Goal: Entertainment & Leisure: Consume media (video, audio)

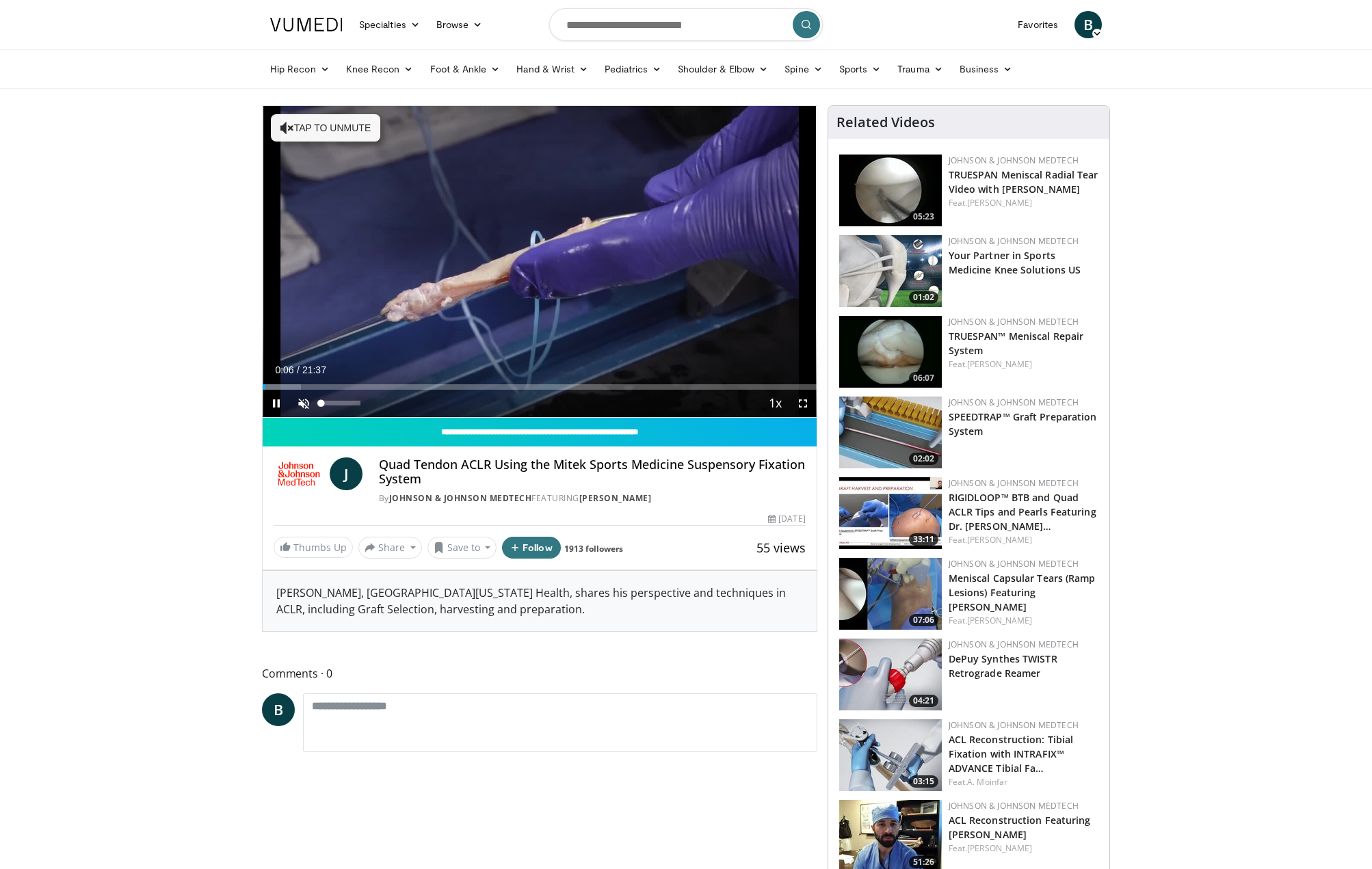
click at [298, 404] on span "Video Player" at bounding box center [304, 403] width 27 height 27
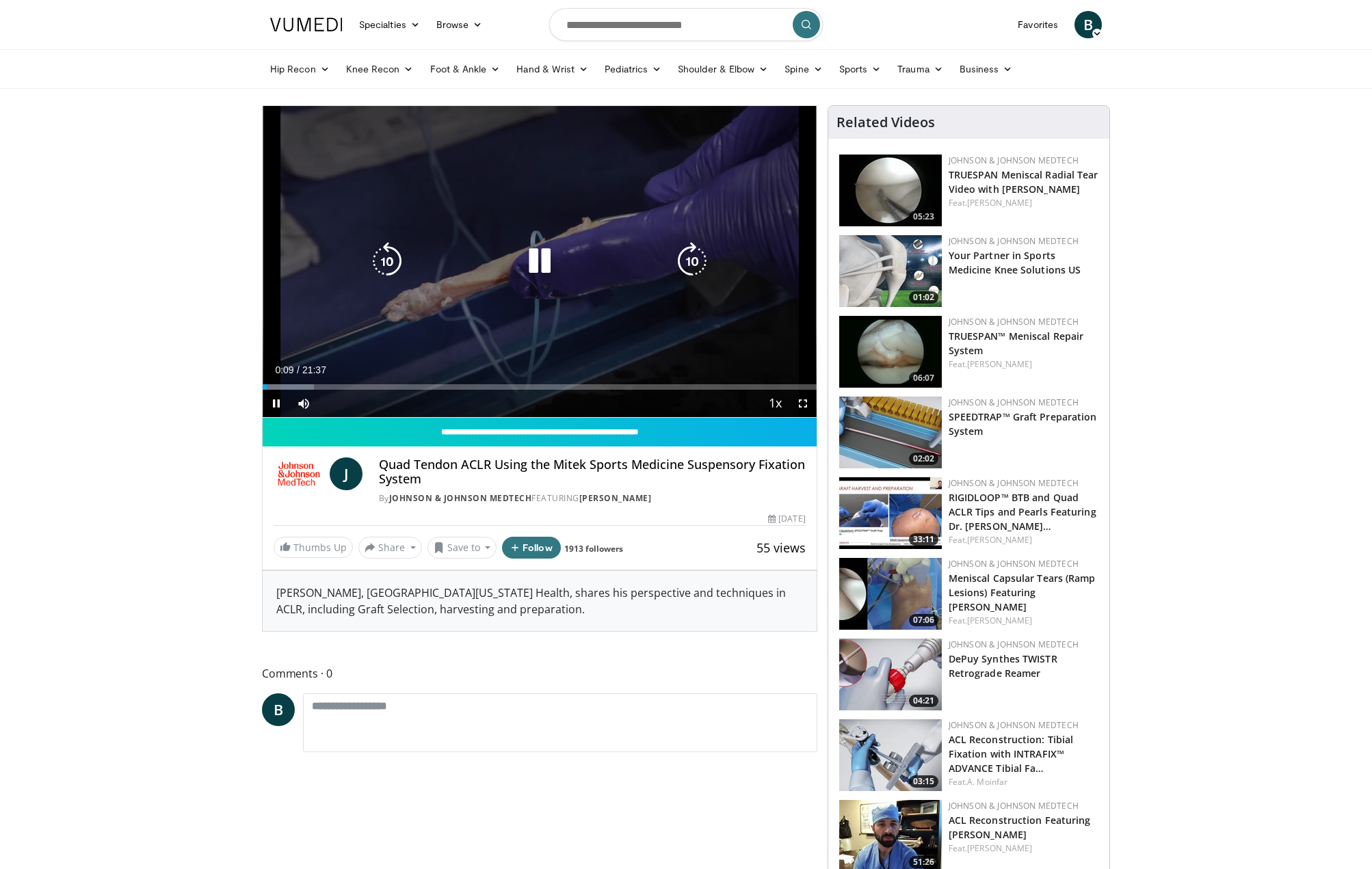
scroll to position [3, 0]
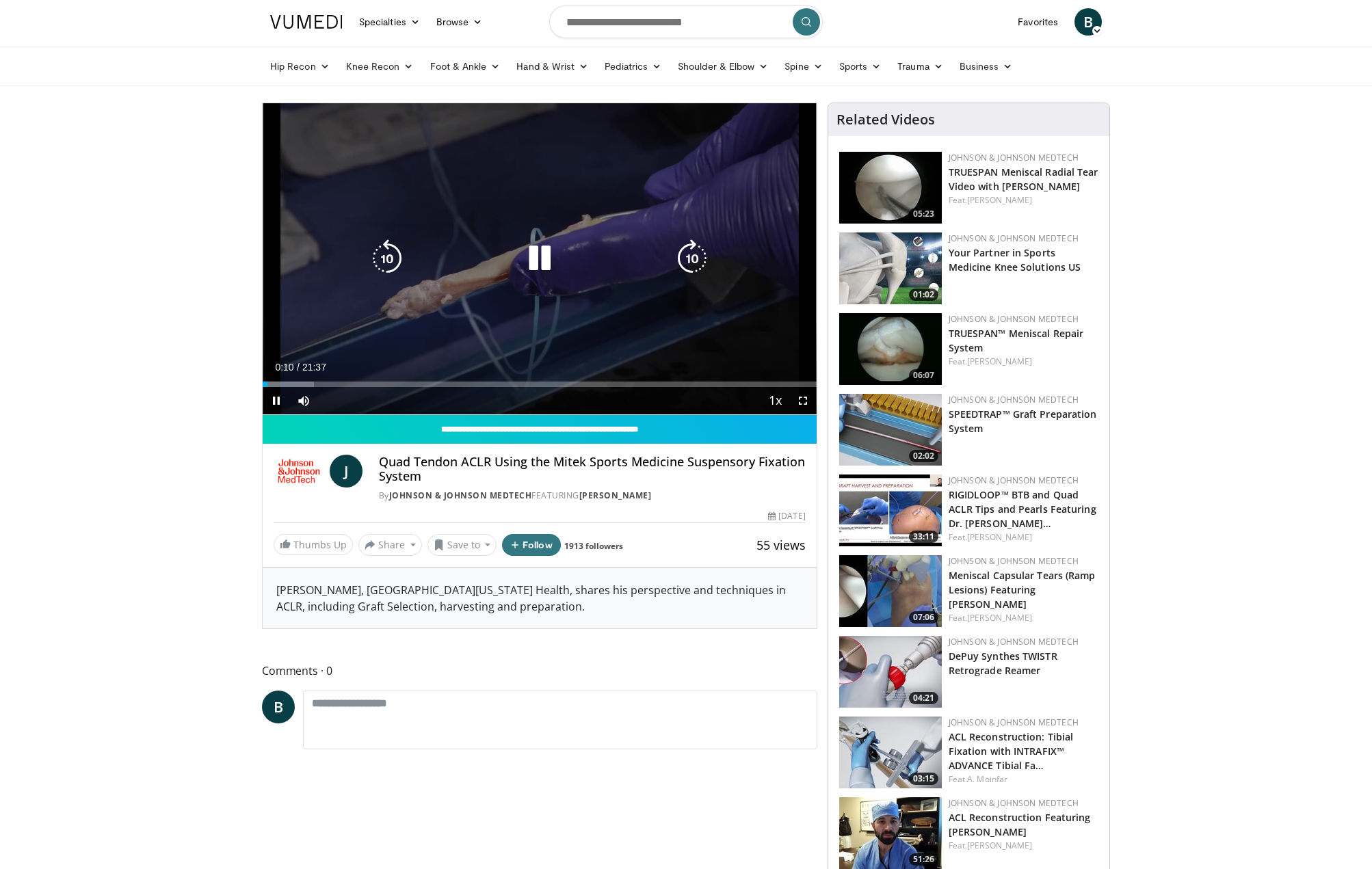
click at [463, 344] on div "10 seconds Tap to unmute" at bounding box center [540, 258] width 554 height 311
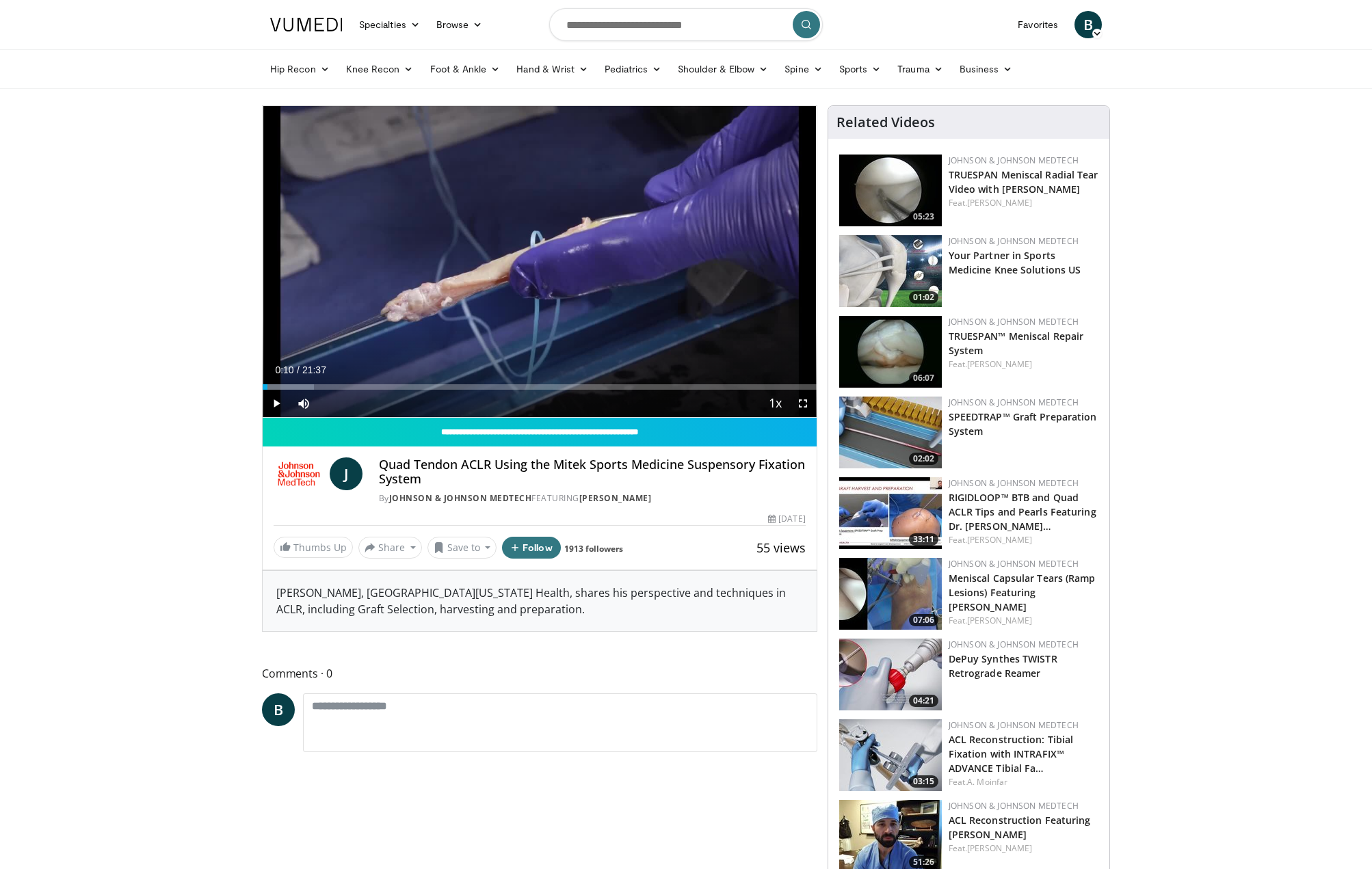
click at [278, 401] on span "Video Player" at bounding box center [276, 403] width 27 height 27
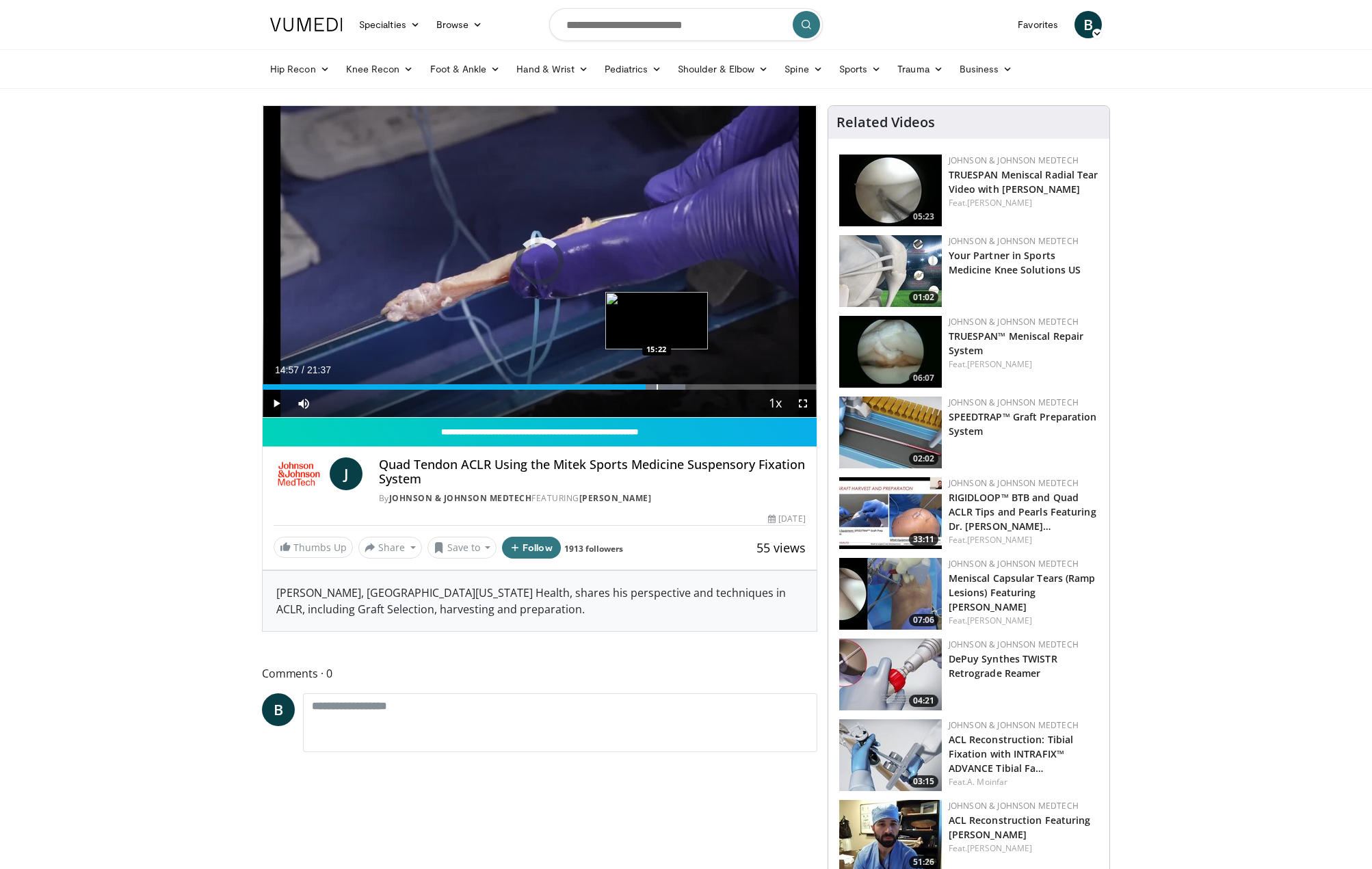
drag, startPoint x: 621, startPoint y: 387, endPoint x: 656, endPoint y: 386, distance: 35.0
click at [656, 386] on div "Progress Bar" at bounding box center [657, 387] width 1 height 5
drag, startPoint x: 679, startPoint y: 384, endPoint x: 727, endPoint y: 390, distance: 48.4
click at [727, 390] on div "Current Time 18:09 / Duration 21:37 Play Skip Backward Skip Forward Mute 0% Loa…" at bounding box center [540, 403] width 554 height 27
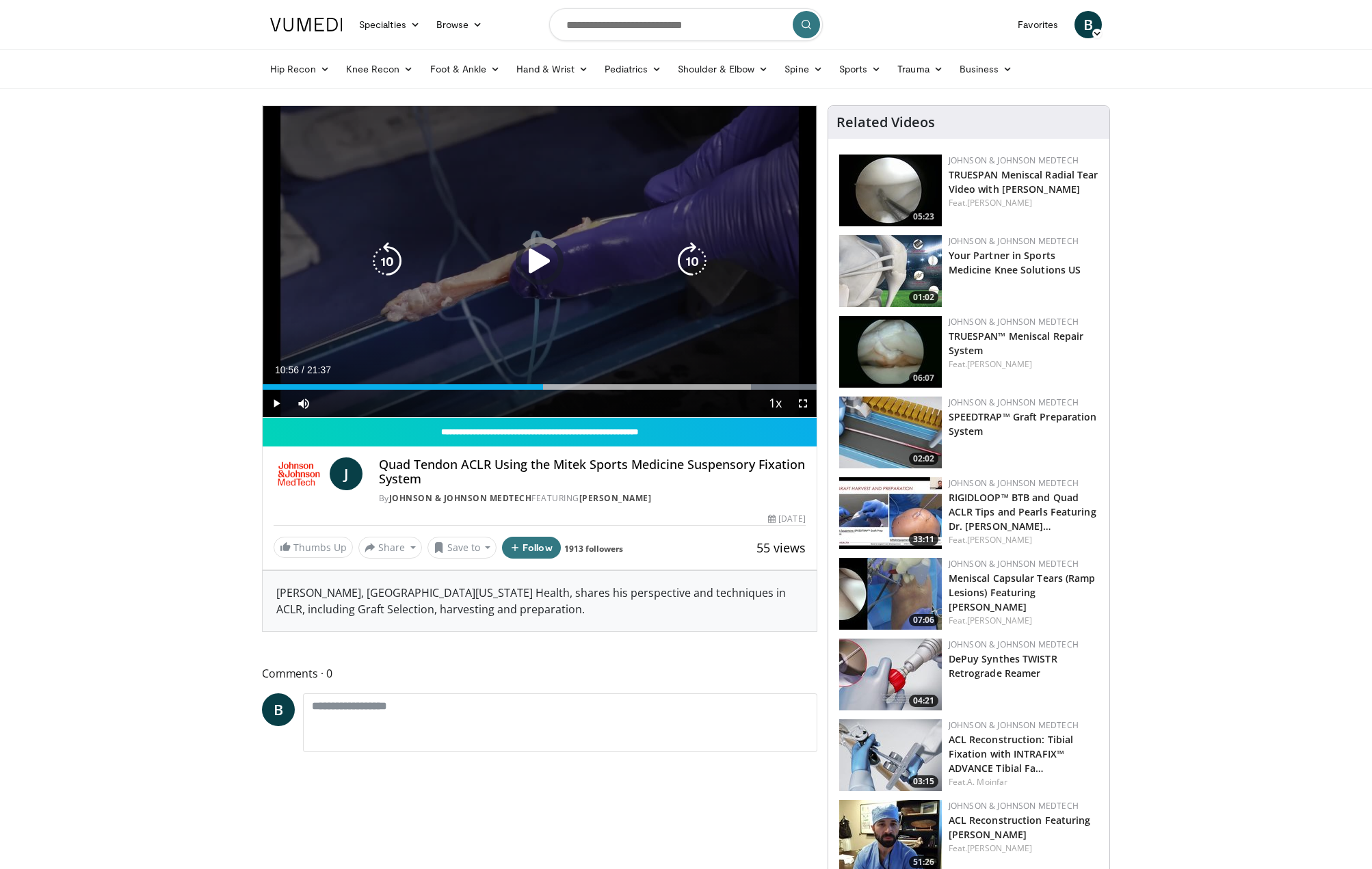
drag, startPoint x: 543, startPoint y: 380, endPoint x: 553, endPoint y: 360, distance: 22.4
click at [547, 390] on div "Current Time 10:56 / Duration 21:37 Play Skip Backward Skip Forward Mute 0% Loa…" at bounding box center [540, 403] width 554 height 27
